Goal: Transaction & Acquisition: Purchase product/service

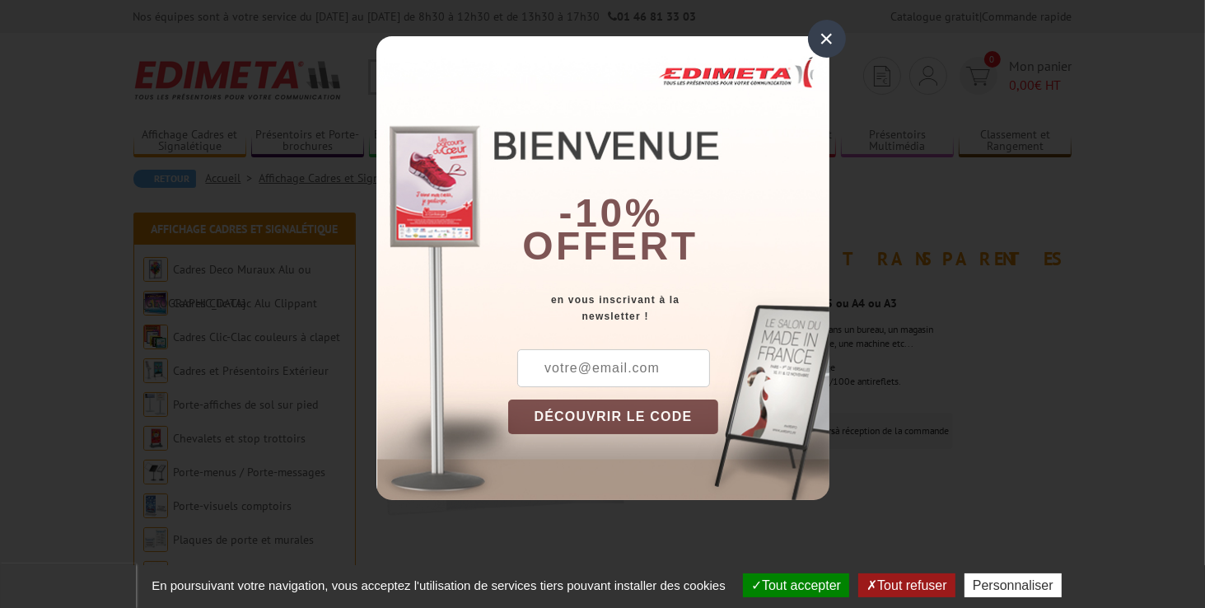
click at [827, 48] on div "×" at bounding box center [827, 39] width 38 height 38
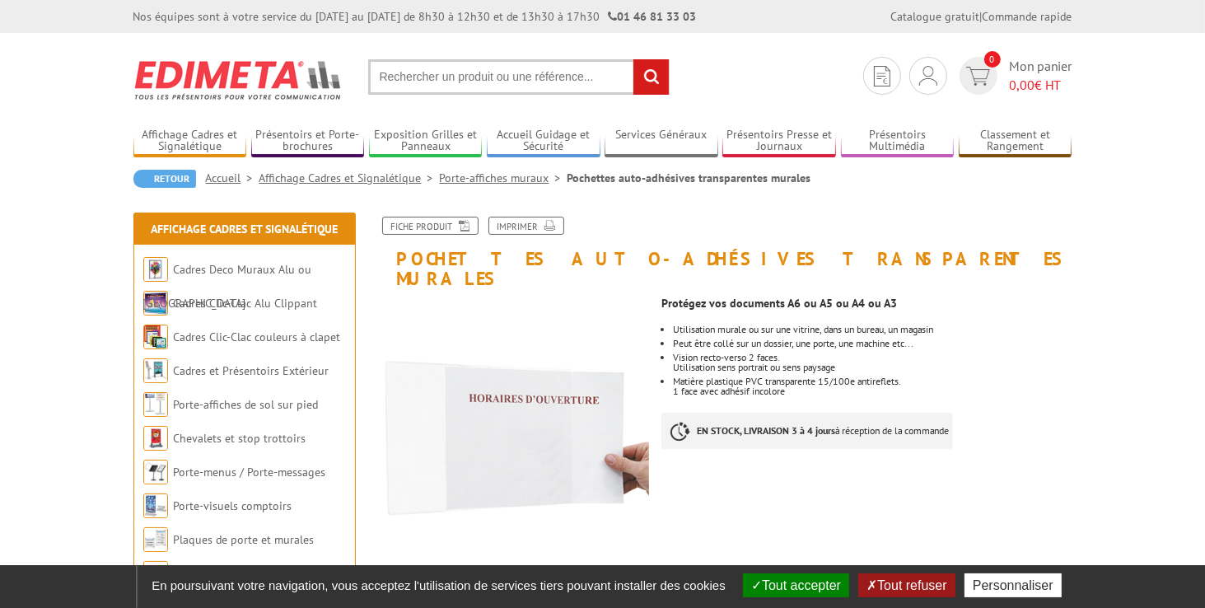
click at [823, 580] on button "Tout accepter" at bounding box center [796, 585] width 106 height 24
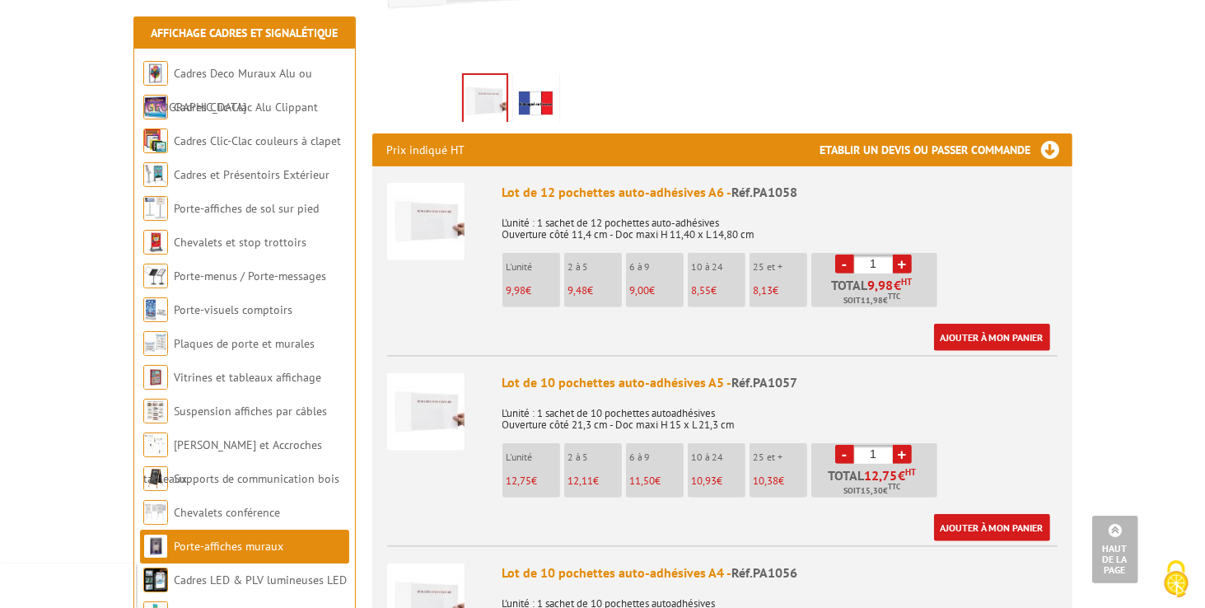
scroll to position [515, 0]
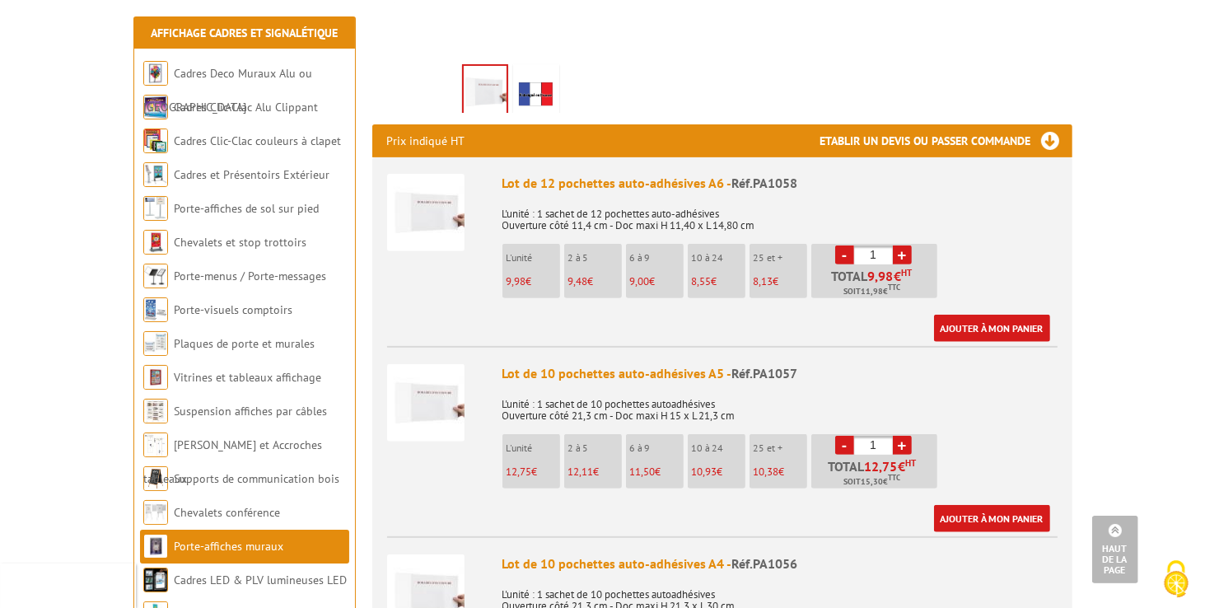
click at [904, 245] on link "+" at bounding box center [902, 254] width 19 height 19
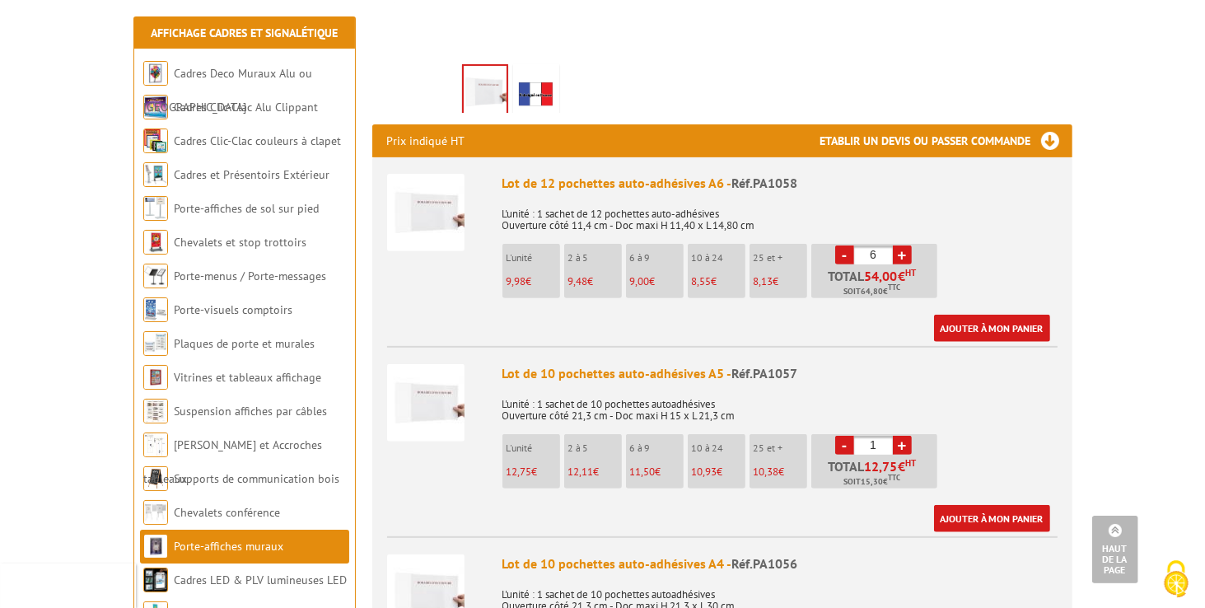
click at [904, 245] on link "+" at bounding box center [902, 254] width 19 height 19
type input "9"
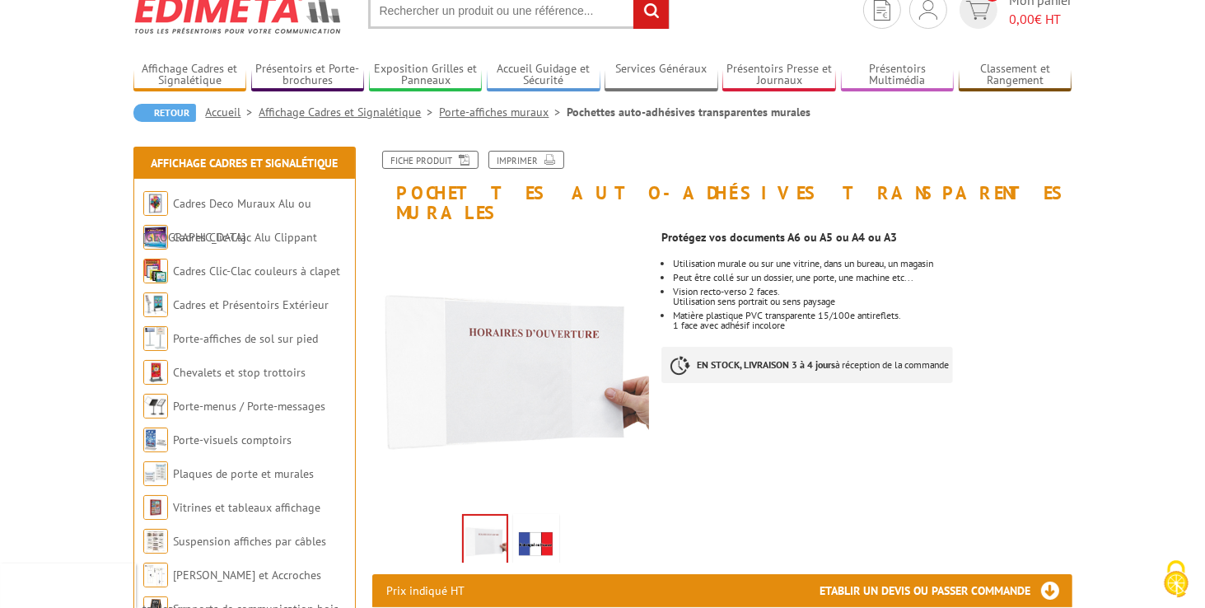
scroll to position [99, 0]
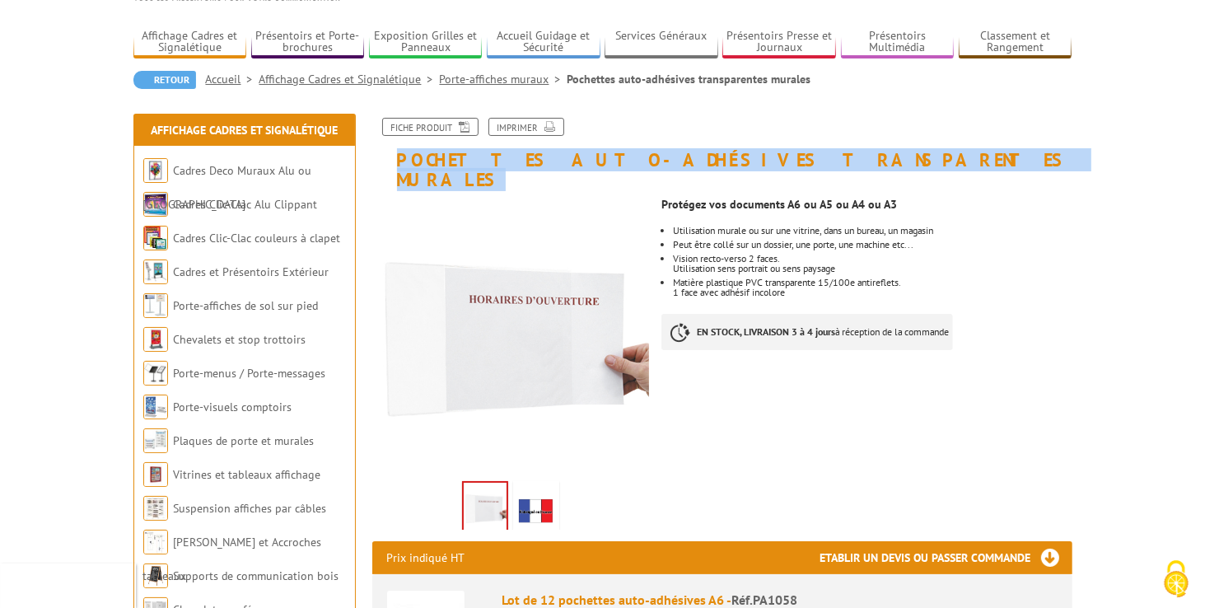
drag, startPoint x: 856, startPoint y: 159, endPoint x: 395, endPoint y: 161, distance: 461.1
click at [395, 161] on h1 "Pochettes auto-adhésives transparentes murales" at bounding box center [722, 154] width 725 height 72
copy h1 "Pochettes auto-adhésives transparentes murales"
click at [464, 126] on icon at bounding box center [461, 126] width 16 height 14
